Goal: Information Seeking & Learning: Understand process/instructions

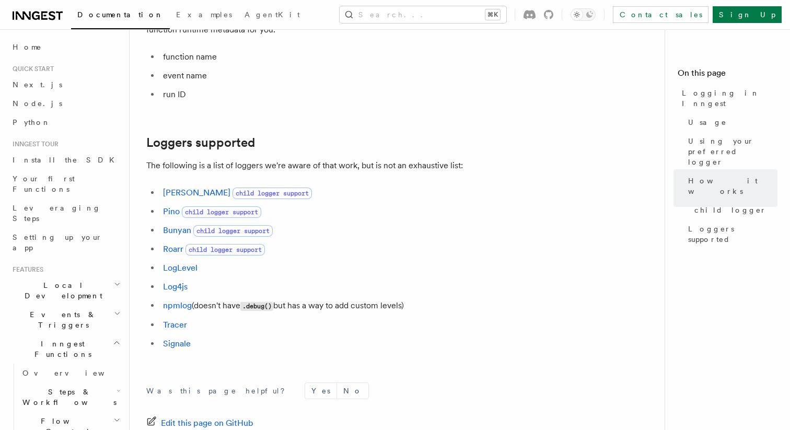
scroll to position [1378, 0]
click at [175, 216] on link "Pino" at bounding box center [171, 212] width 17 height 10
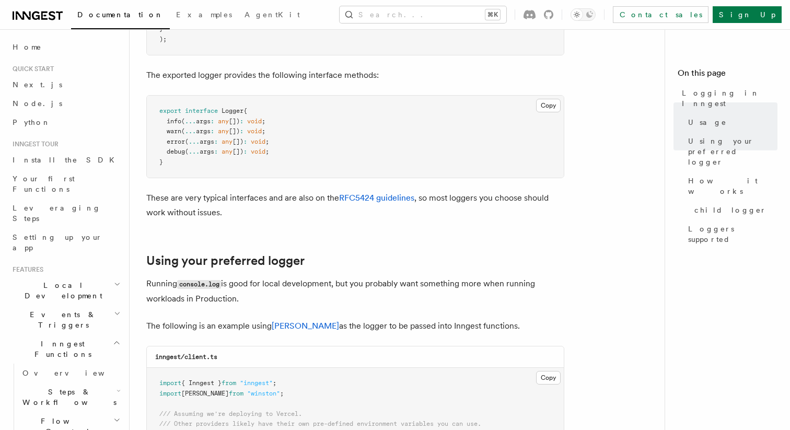
scroll to position [602, 0]
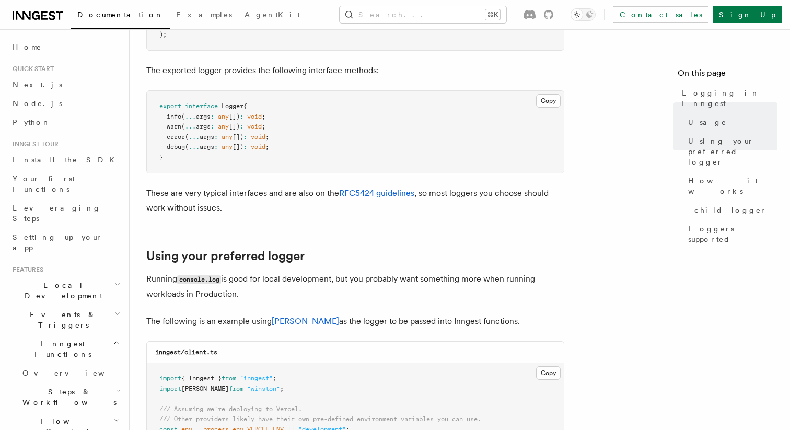
click at [268, 234] on article "Features Inngest Functions Logging in Inngest Log handling can have some caveat…" at bounding box center [401, 388] width 510 height 1889
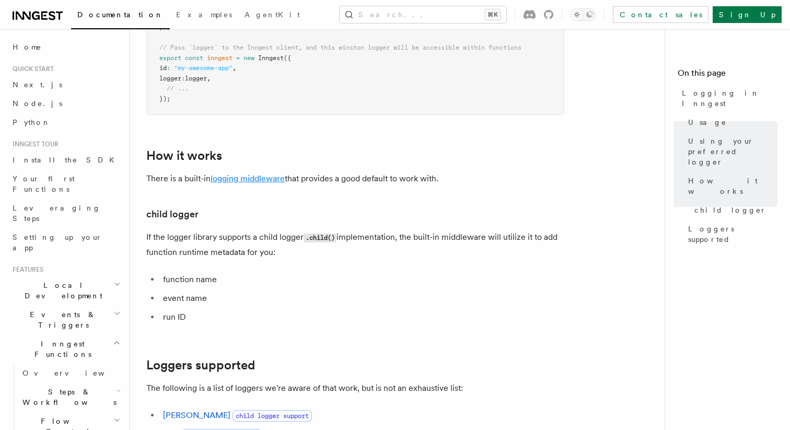
click at [261, 176] on link "logging middleware" at bounding box center [248, 178] width 74 height 10
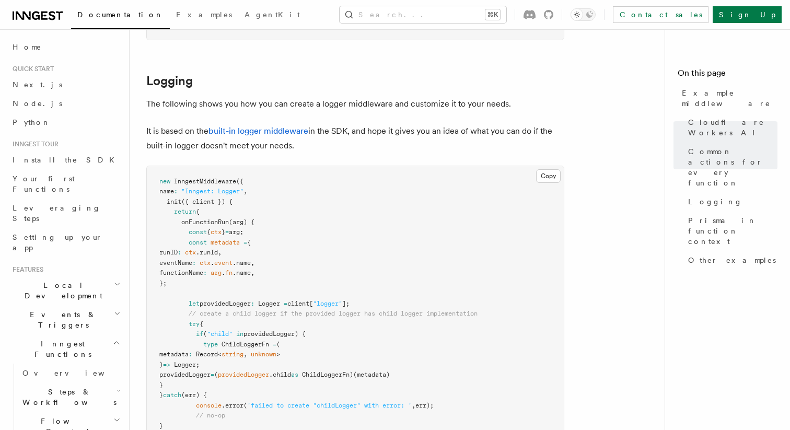
scroll to position [1983, 0]
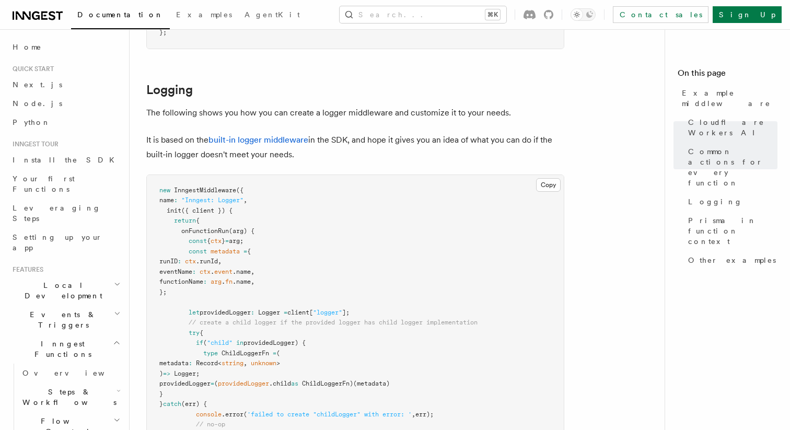
click at [296, 112] on p "The following shows you how you can create a logger middleware and customize it…" at bounding box center [355, 113] width 418 height 15
click at [282, 114] on p "The following shows you how you can create a logger middleware and customize it…" at bounding box center [355, 113] width 418 height 15
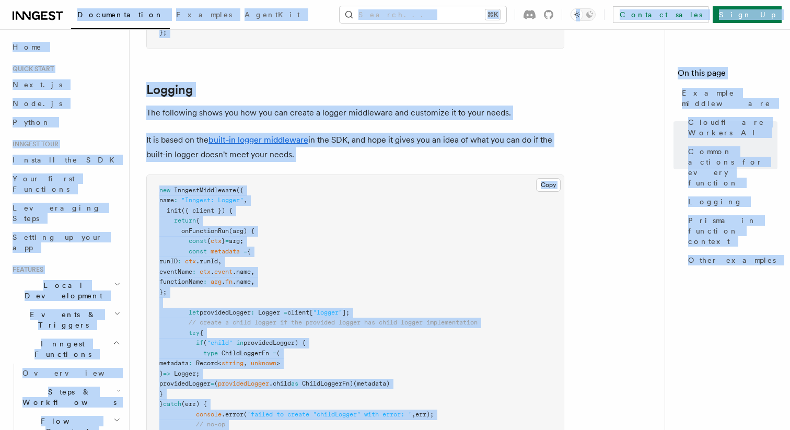
click at [282, 114] on p "The following shows you how you can create a logger middleware and customize it…" at bounding box center [355, 113] width 418 height 15
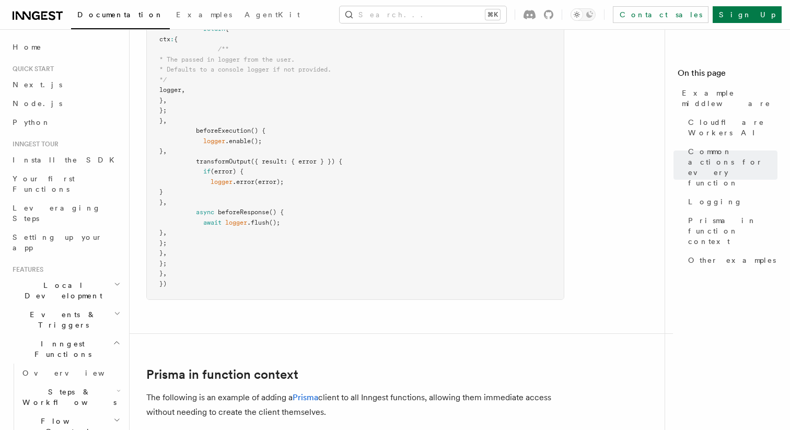
scroll to position [2501, 0]
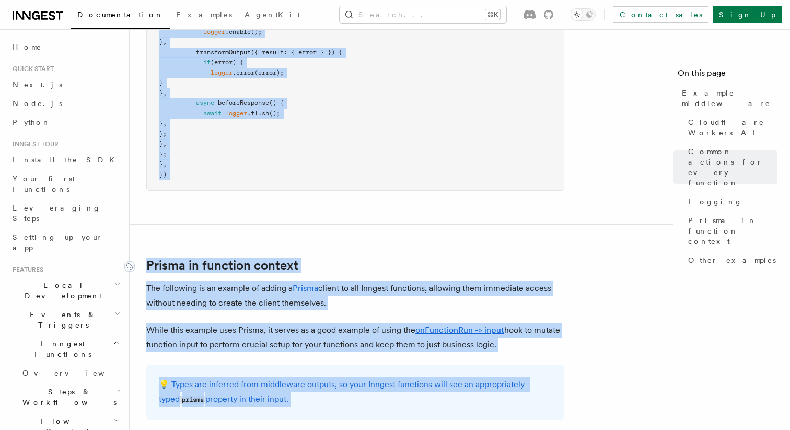
scroll to position [2595, 0]
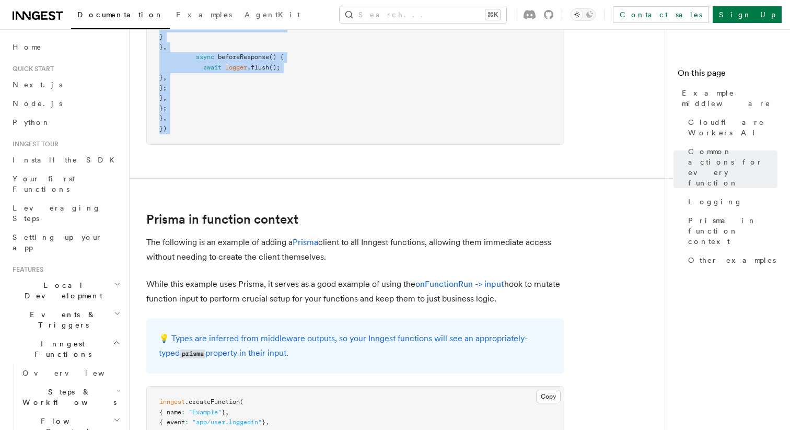
drag, startPoint x: 142, startPoint y: 340, endPoint x: 314, endPoint y: 157, distance: 251.3
copy article "Logging The following shows you how you can create a logger middleware and cust…"
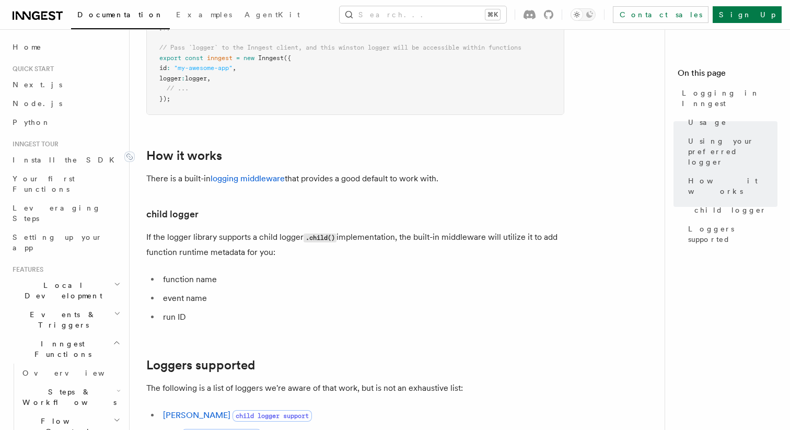
click at [148, 148] on link "How it works" at bounding box center [184, 155] width 76 height 15
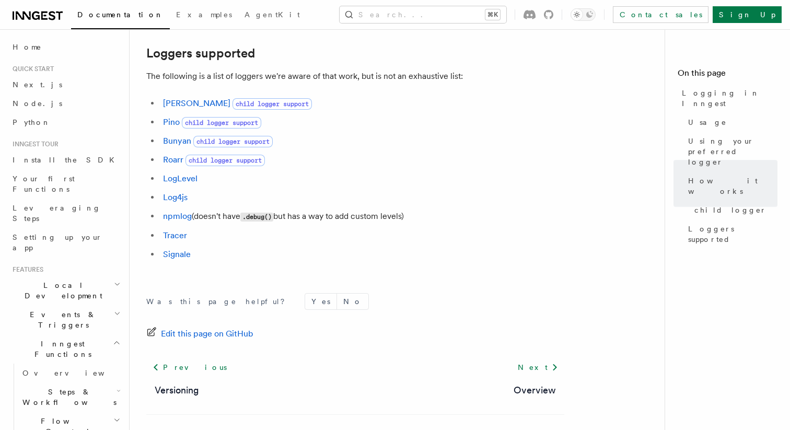
scroll to position [1507, 0]
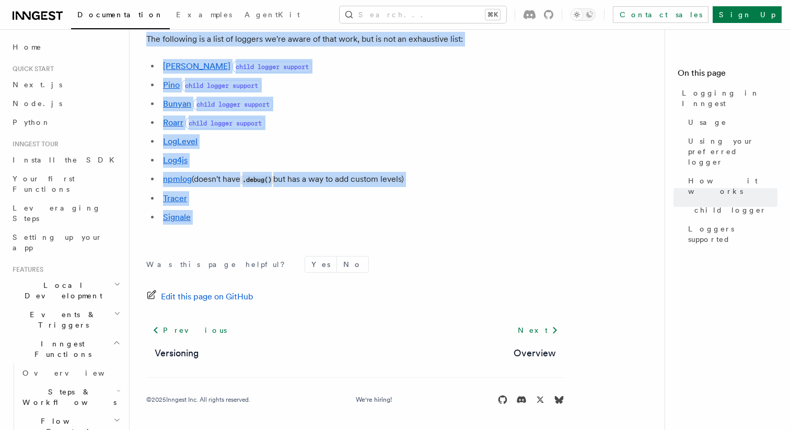
drag, startPoint x: 142, startPoint y: 41, endPoint x: 328, endPoint y: 225, distance: 260.8
drag, startPoint x: 143, startPoint y: 62, endPoint x: 353, endPoint y: 234, distance: 271.3
copy article "Logging in Inngest Log handling can have some caveats when working with serverl…"
